Goal: Check status: Check status

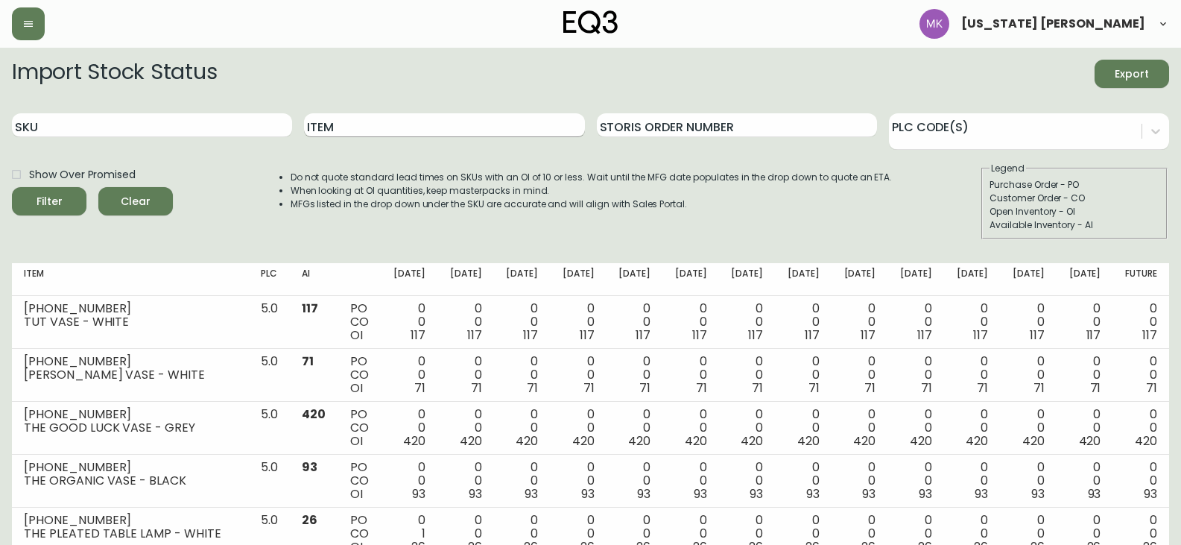
click at [344, 121] on input "Item" at bounding box center [444, 125] width 280 height 24
type input "climb"
click at [12, 187] on button "Filter" at bounding box center [49, 201] width 75 height 28
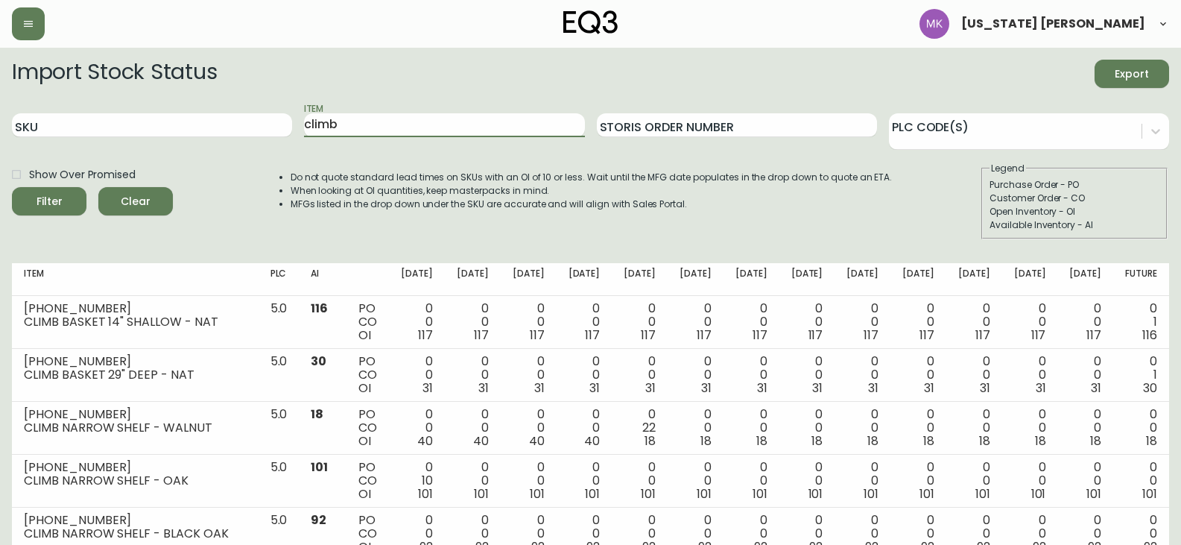
drag, startPoint x: 364, startPoint y: 119, endPoint x: 98, endPoint y: 96, distance: 267.0
click at [98, 96] on form "Import Stock Status Export SKU Item climb Storis Order Number PLC Code(s) Show …" at bounding box center [590, 150] width 1157 height 180
click at [96, 121] on input "SKU" at bounding box center [152, 125] width 280 height 24
paste input "[PHONE_NUMBER]"
click at [12, 187] on button "Filter" at bounding box center [49, 201] width 75 height 28
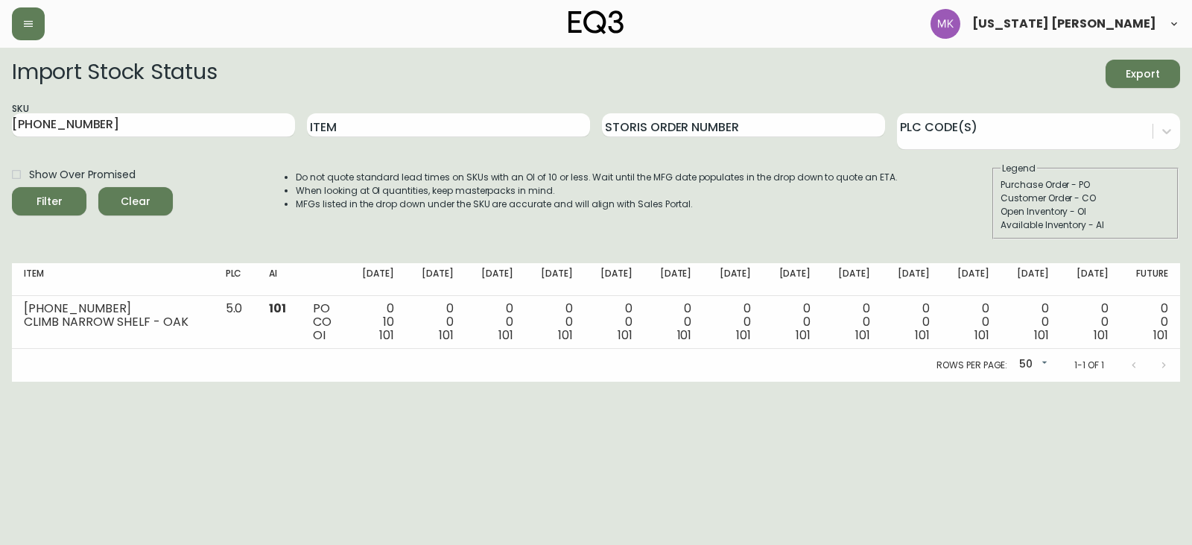
drag, startPoint x: 222, startPoint y: 372, endPoint x: 282, endPoint y: 324, distance: 76.9
click at [224, 372] on div "Rows per page: 50 50 1-1 of 1" at bounding box center [596, 365] width 1168 height 33
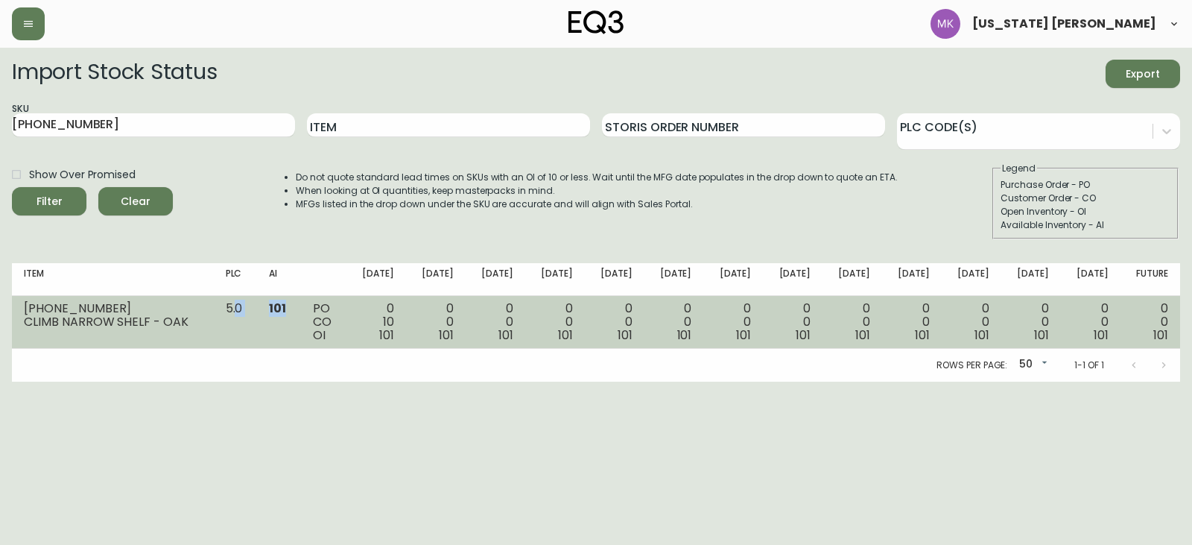
drag, startPoint x: 293, startPoint y: 313, endPoint x: 240, endPoint y: 317, distance: 53.1
click at [240, 317] on tr "[PHONE_NUMBER] CLIMB NARROW SHELF - OAK 5.0 101 PO CO OI 0 10 101 0 0 101 0 0 1…" at bounding box center [596, 322] width 1168 height 53
click at [243, 338] on td "5.0" at bounding box center [236, 322] width 44 height 53
click at [266, 317] on td "101" at bounding box center [279, 322] width 44 height 53
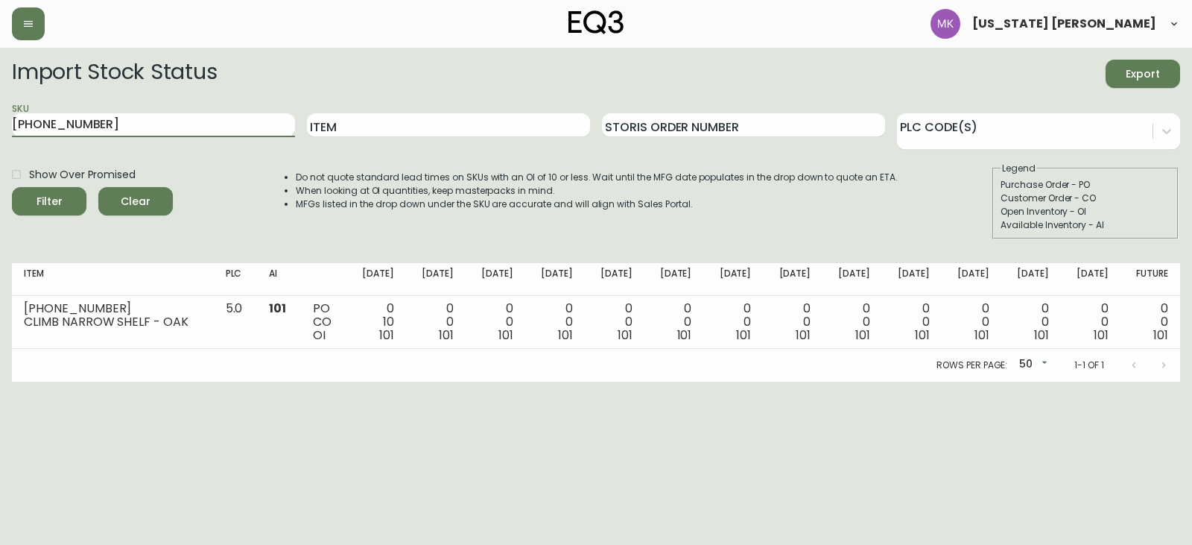
drag, startPoint x: 87, startPoint y: 119, endPoint x: -267, endPoint y: 97, distance: 354.6
click at [0, 97] on html "[US_STATE] [PERSON_NAME] Import Stock Status Export SKU [PHONE_NUMBER] Item Sto…" at bounding box center [596, 191] width 1192 height 382
paste input "2"
type input "[PHONE_NUMBER]"
click at [12, 187] on button "Filter" at bounding box center [49, 201] width 75 height 28
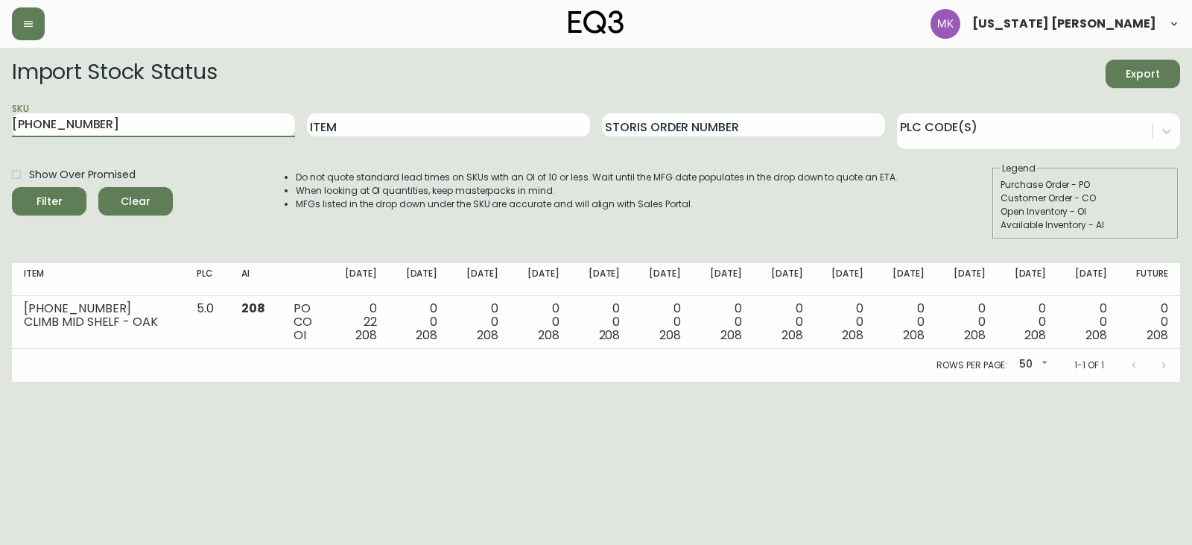
click at [297, 382] on html "[US_STATE] [PERSON_NAME] Import Stock Status Export SKU [PHONE_NUMBER] Item Sto…" at bounding box center [596, 191] width 1192 height 382
click at [622, 382] on html "[US_STATE] [PERSON_NAME] Import Stock Status Export SKU [PHONE_NUMBER] Item Sto…" at bounding box center [596, 191] width 1192 height 382
